Goal: Task Accomplishment & Management: Manage account settings

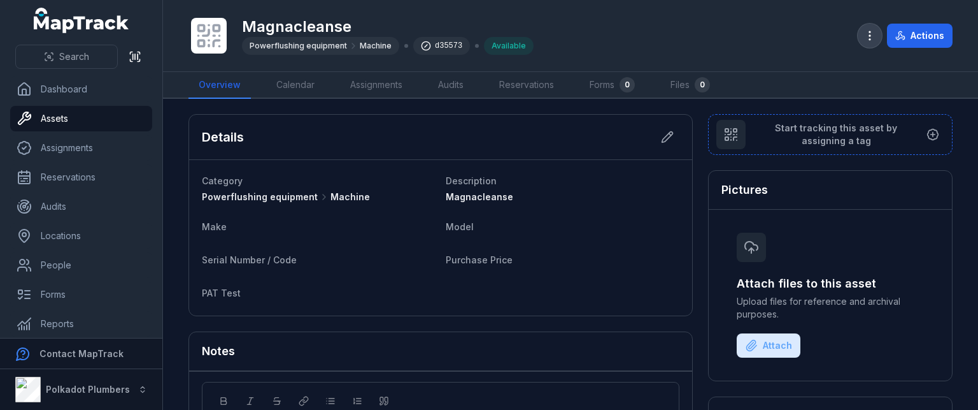
click at [862, 43] on button "button" at bounding box center [870, 36] width 24 height 24
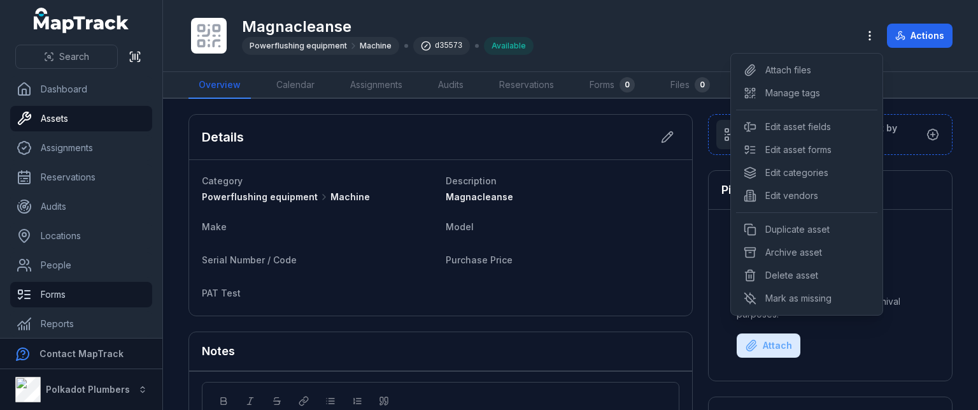
click at [74, 291] on div "Search Dashboard Assets Assignments Reservations Audits Locations People Forms …" at bounding box center [489, 205] width 978 height 410
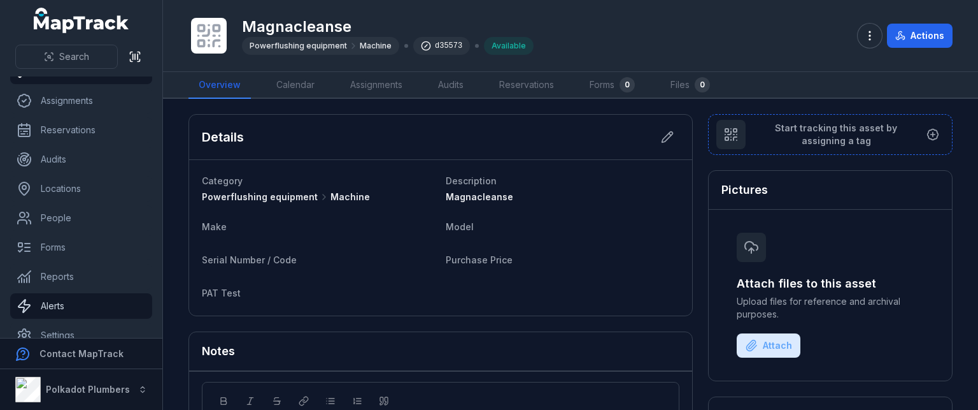
scroll to position [64, 0]
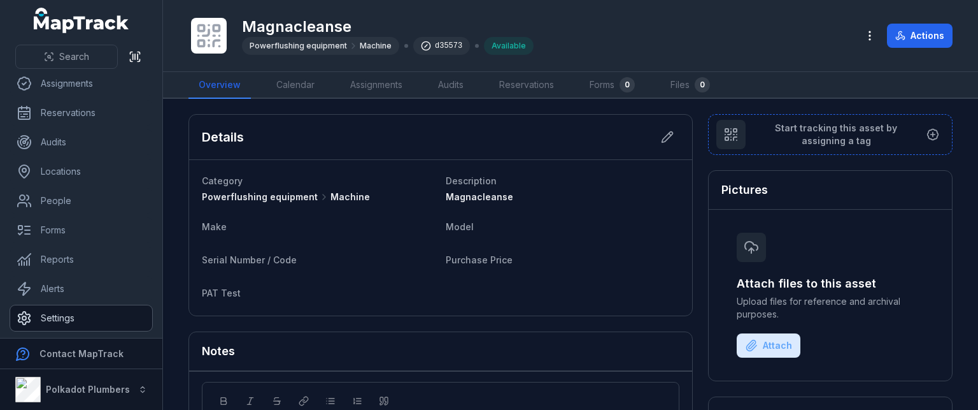
click at [51, 318] on link "Settings" at bounding box center [81, 317] width 142 height 25
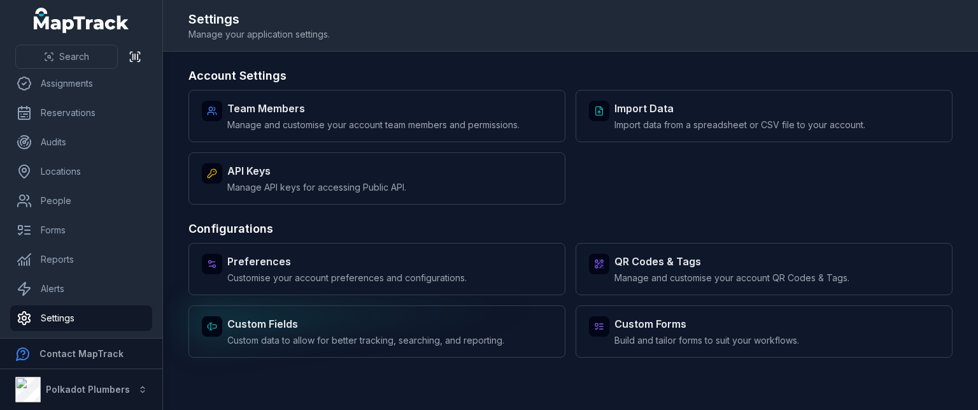
drag, startPoint x: 298, startPoint y: 330, endPoint x: 457, endPoint y: 334, distance: 159.3
click at [298, 330] on strong "Custom Fields" at bounding box center [365, 323] width 277 height 15
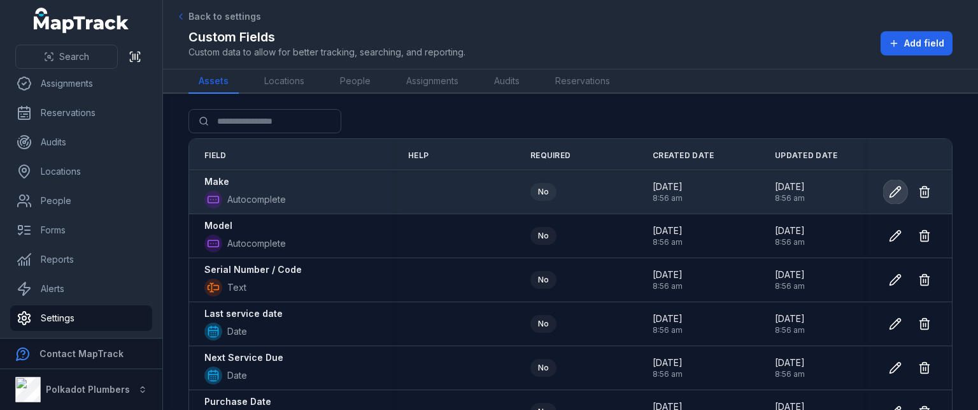
click at [889, 187] on icon at bounding box center [895, 191] width 13 height 13
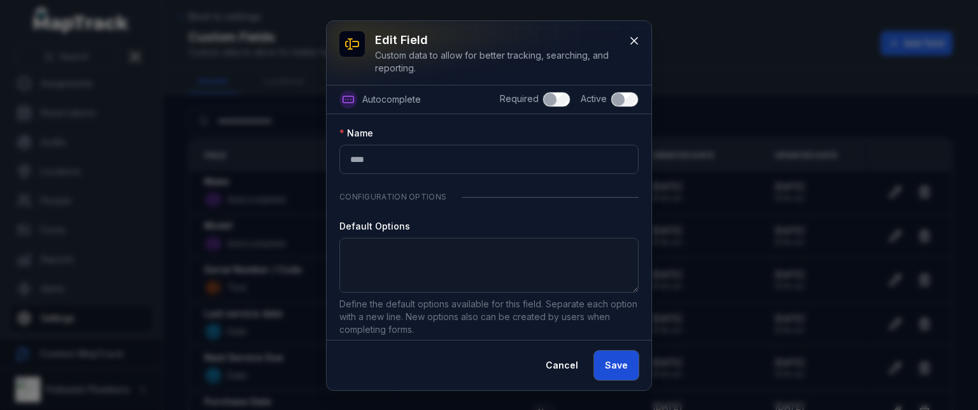
click at [609, 365] on button "Save" at bounding box center [616, 364] width 45 height 29
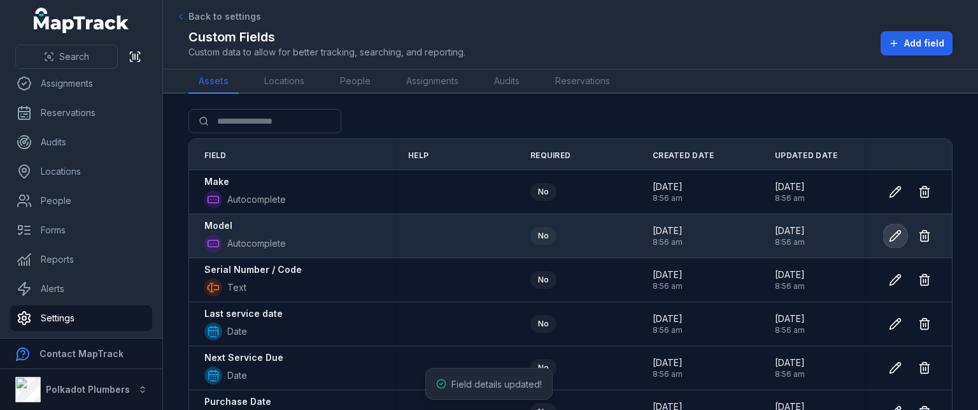
click at [890, 234] on icon at bounding box center [895, 236] width 11 height 11
